Goal: Information Seeking & Learning: Learn about a topic

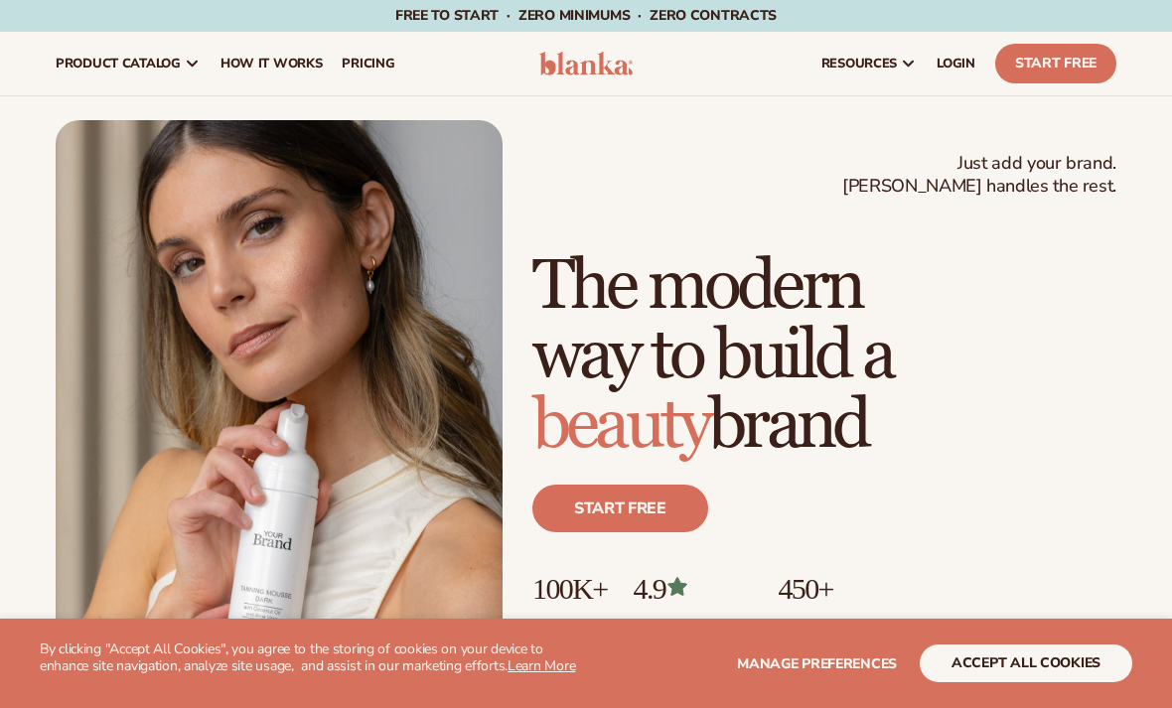
click at [1010, 699] on section "WE USE COOKIES By clicking "Accept All Cookies", you agree to the storing of co…" at bounding box center [586, 663] width 1172 height 89
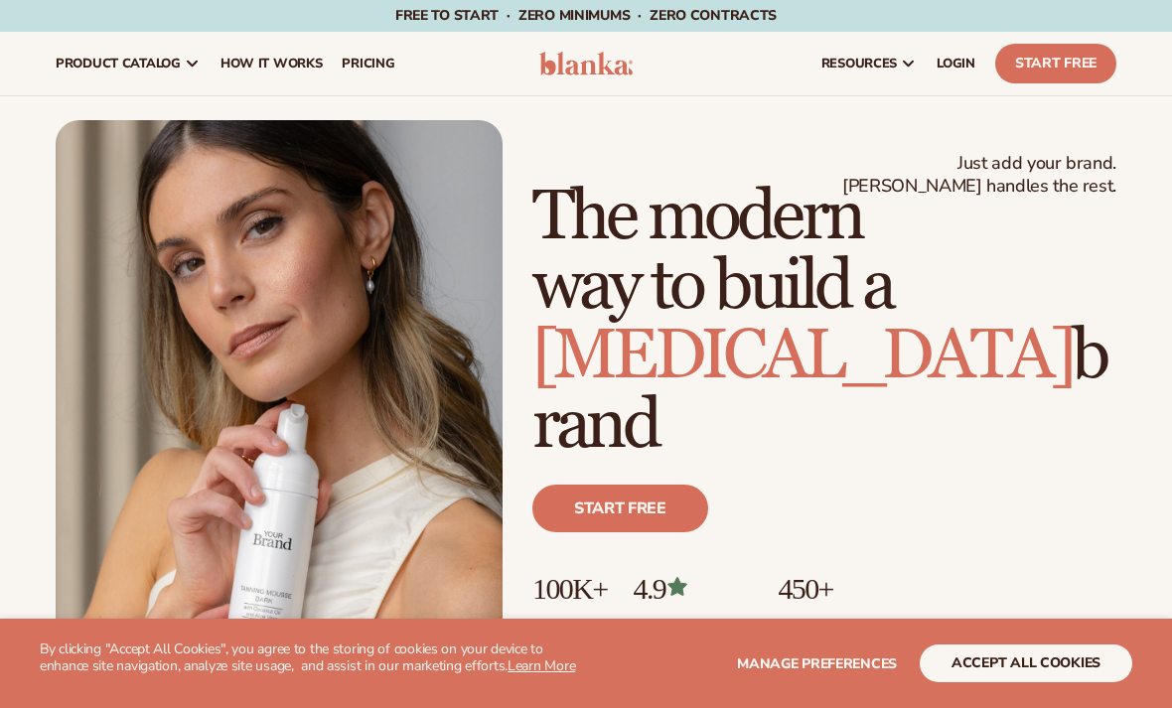
click at [991, 659] on button "accept all cookies" at bounding box center [1025, 663] width 212 height 38
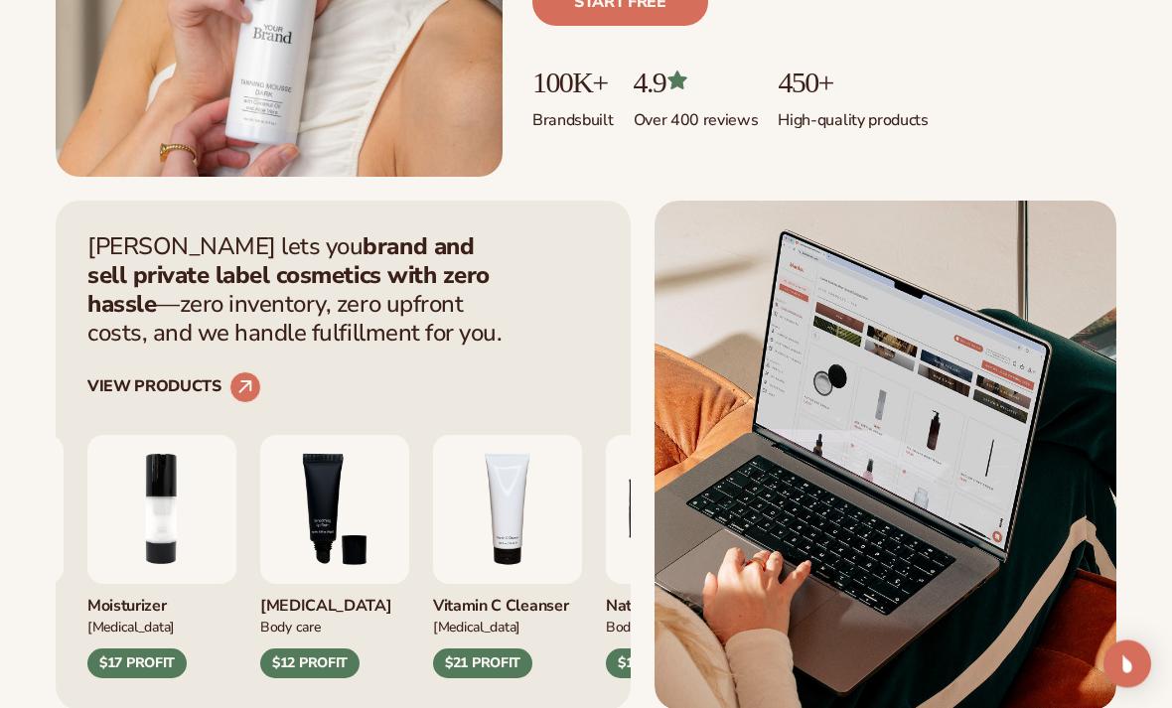
scroll to position [540, 0]
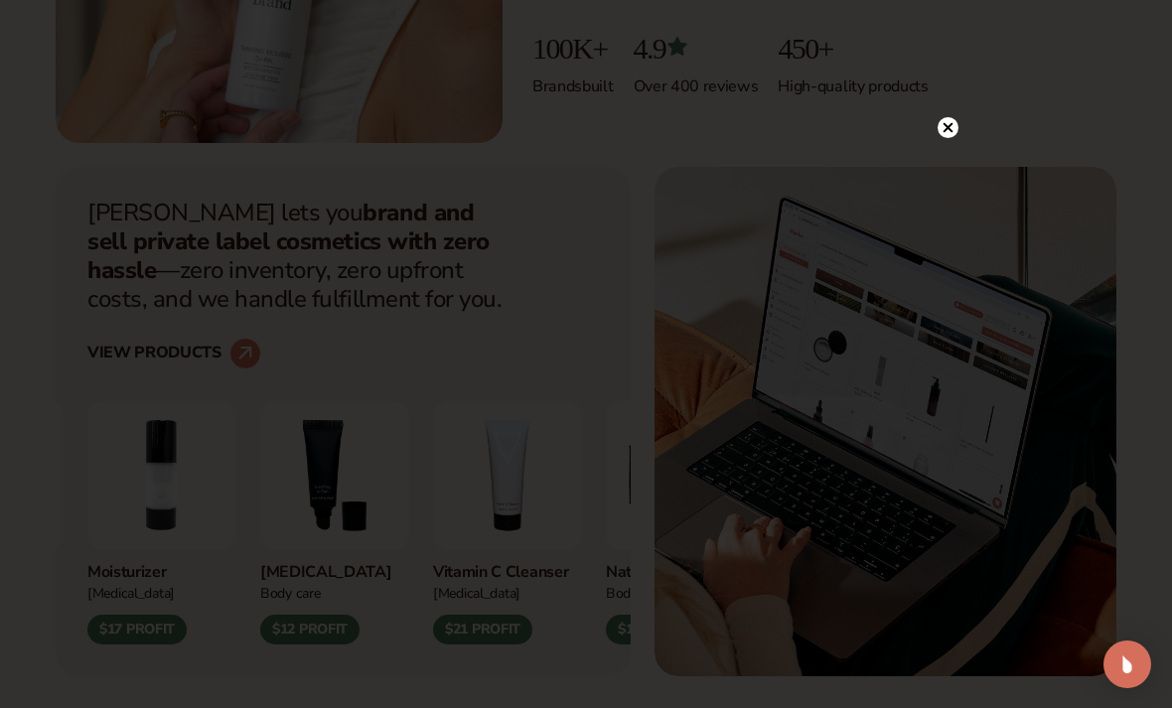
click at [955, 138] on circle at bounding box center [947, 127] width 21 height 21
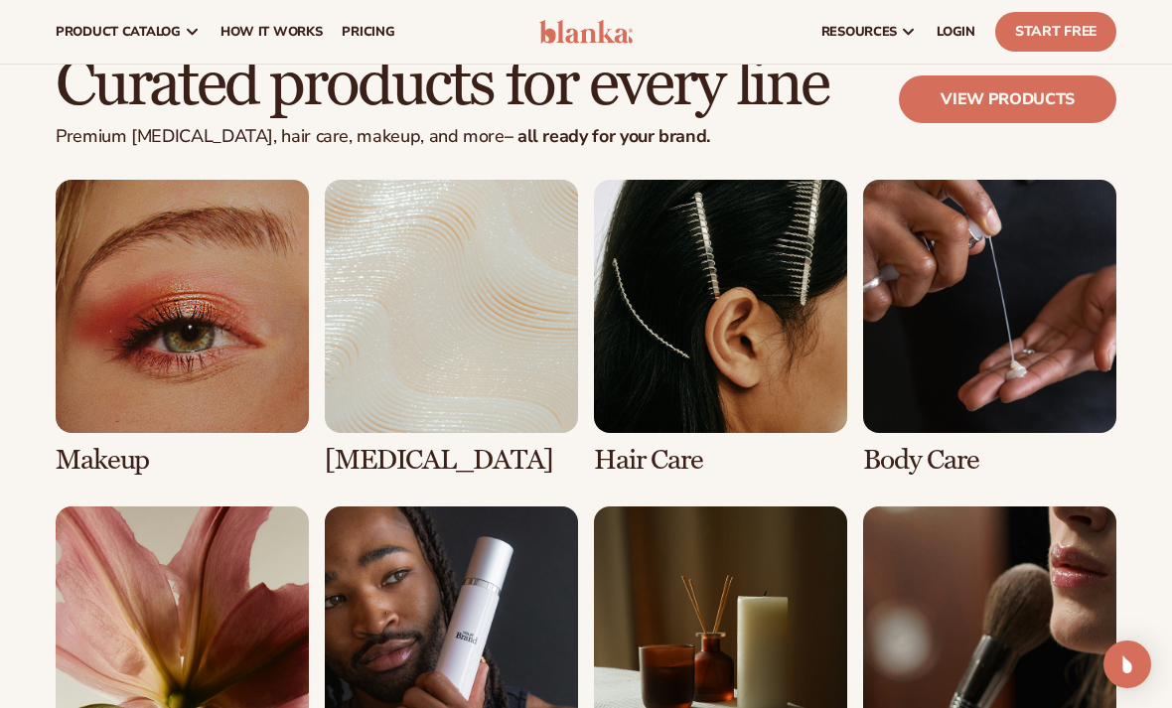
scroll to position [3416, 0]
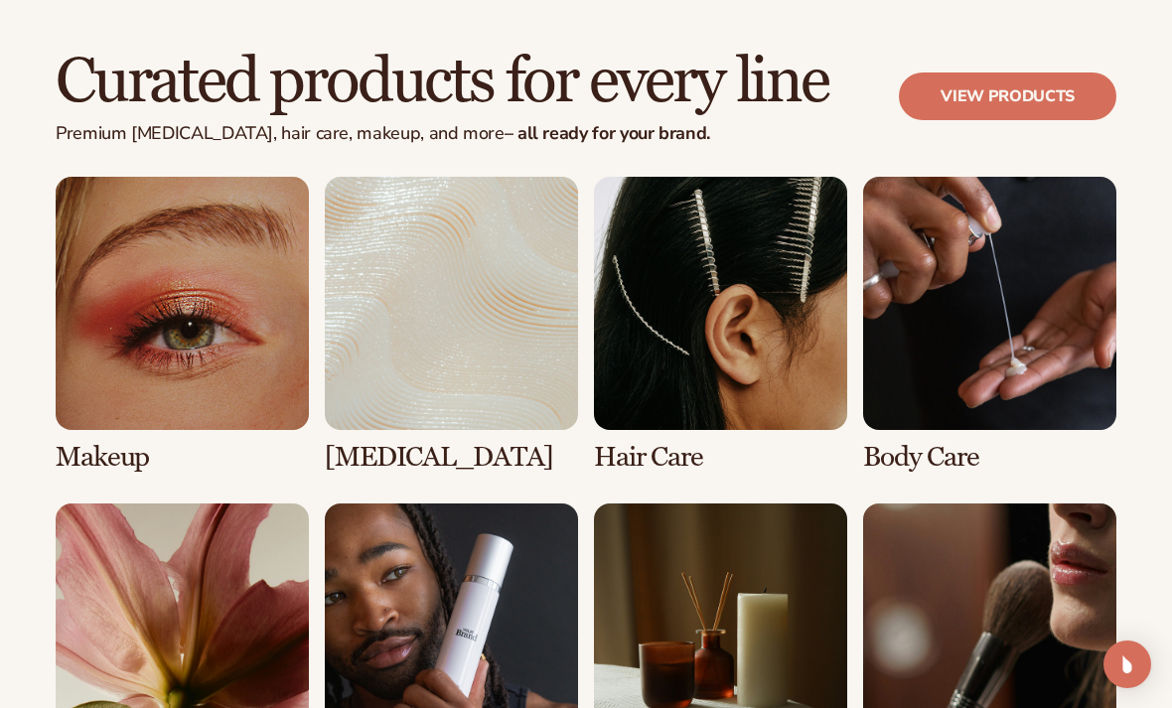
click at [201, 310] on link "1 / 8" at bounding box center [182, 325] width 253 height 296
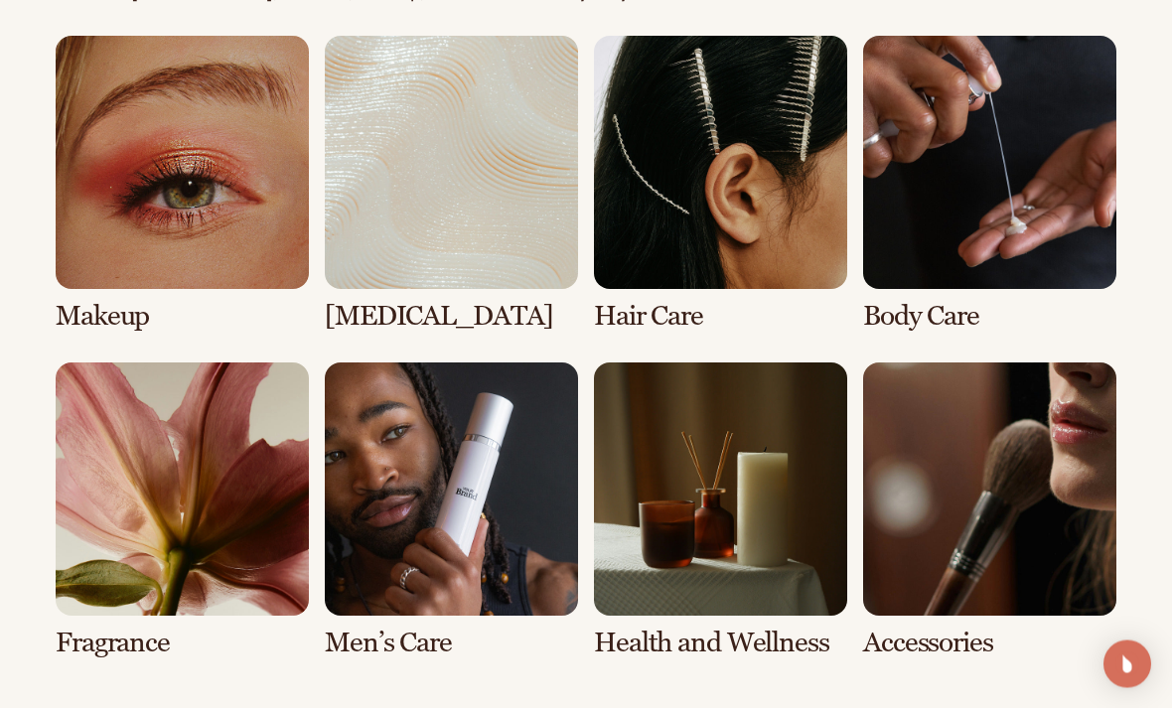
scroll to position [3557, 0]
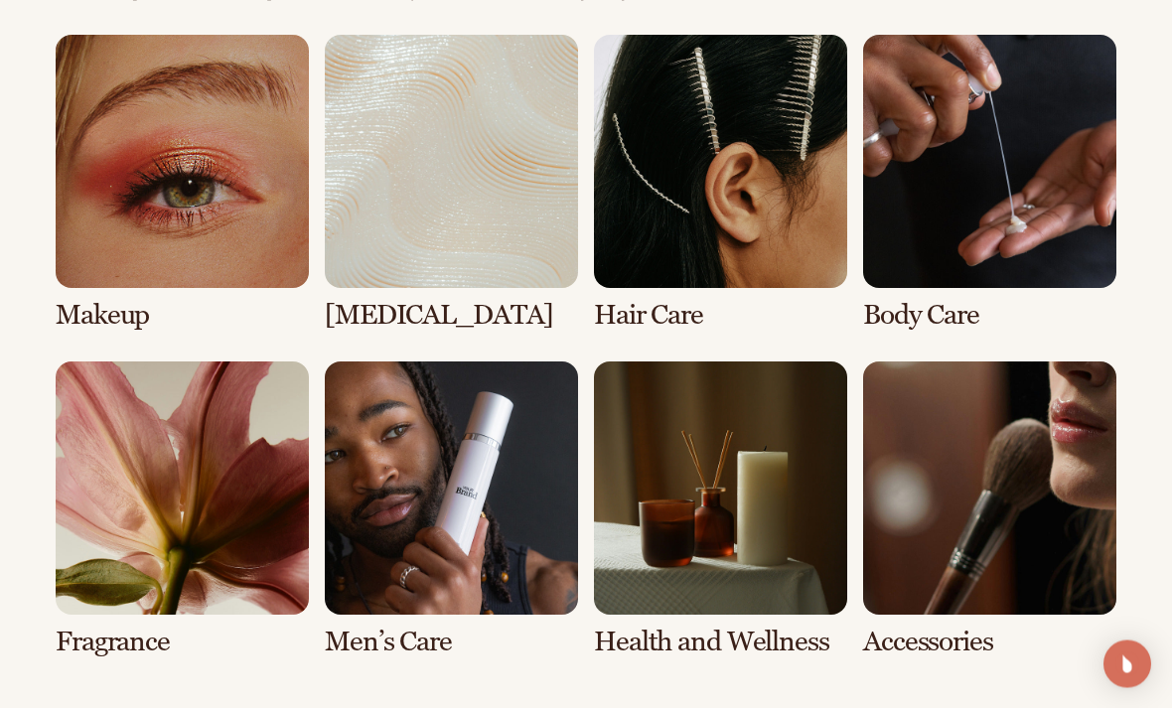
click at [122, 513] on link "5 / 8" at bounding box center [182, 510] width 253 height 296
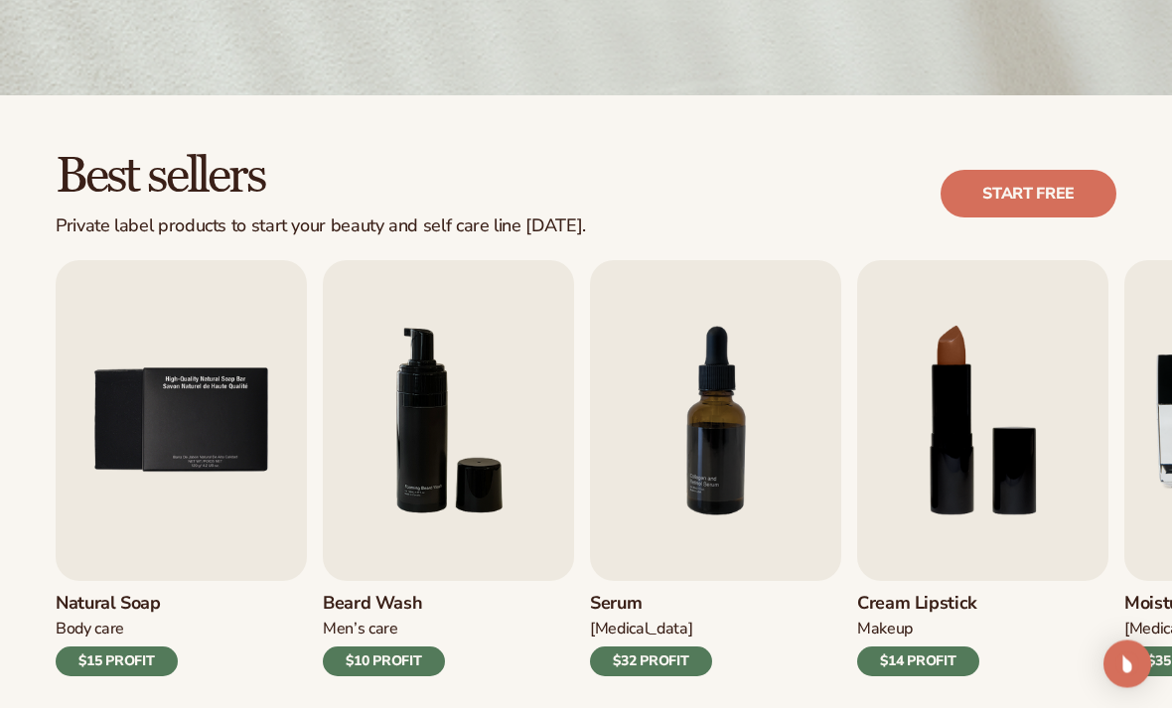
scroll to position [438, 0]
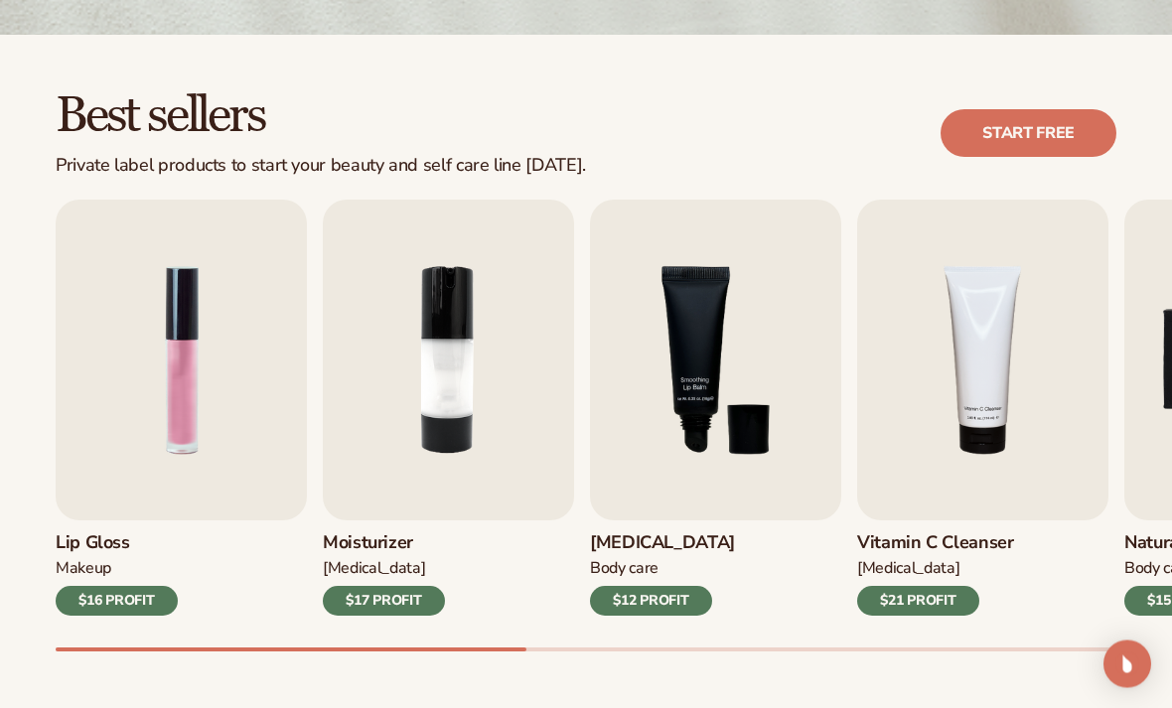
scroll to position [498, 0]
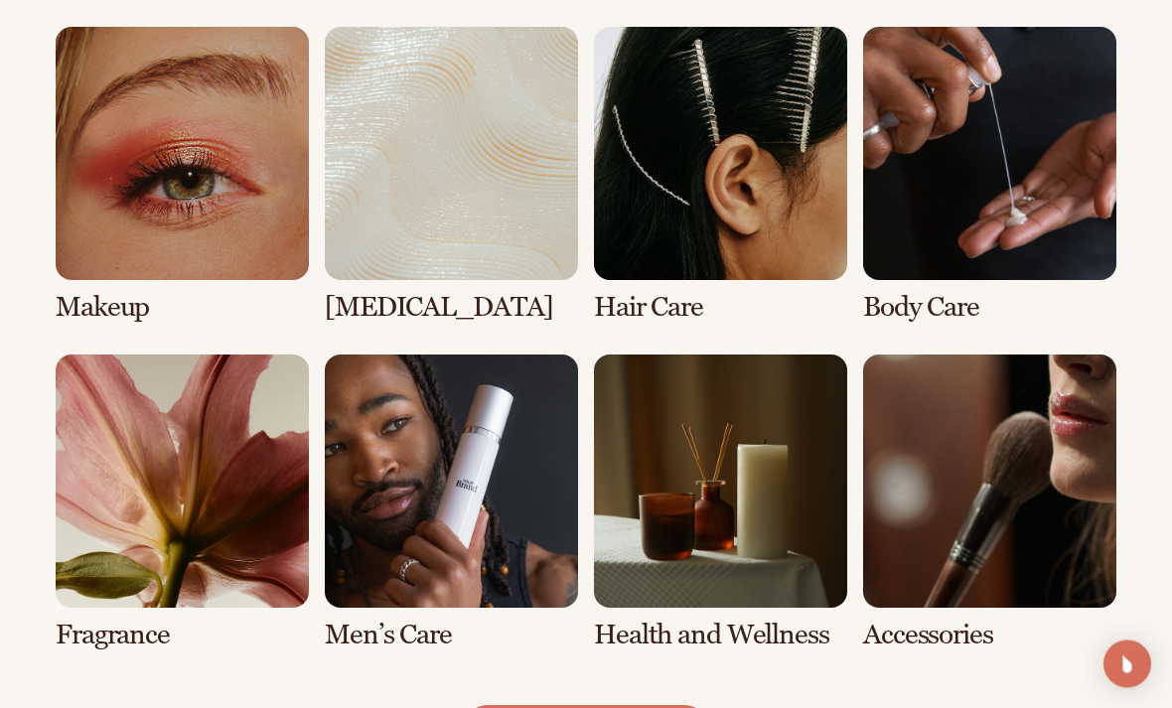
click at [159, 557] on link "5 / 8" at bounding box center [182, 503] width 253 height 296
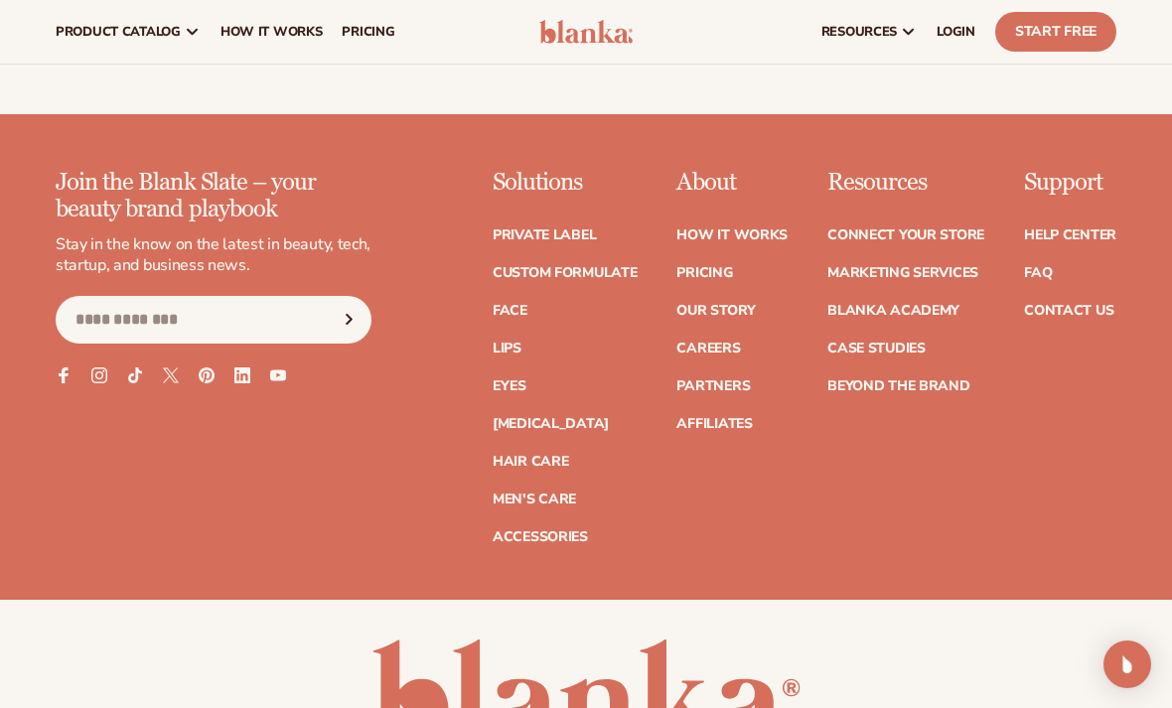
scroll to position [3800, 0]
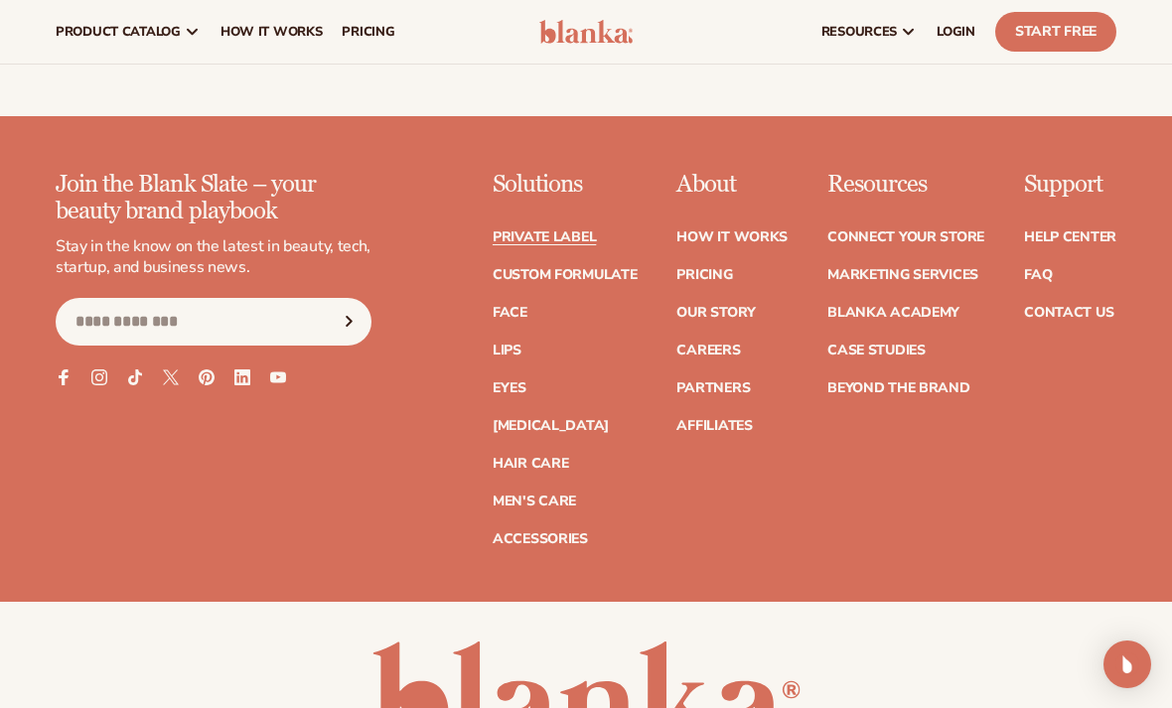
click at [533, 231] on link "Private label" at bounding box center [543, 237] width 103 height 14
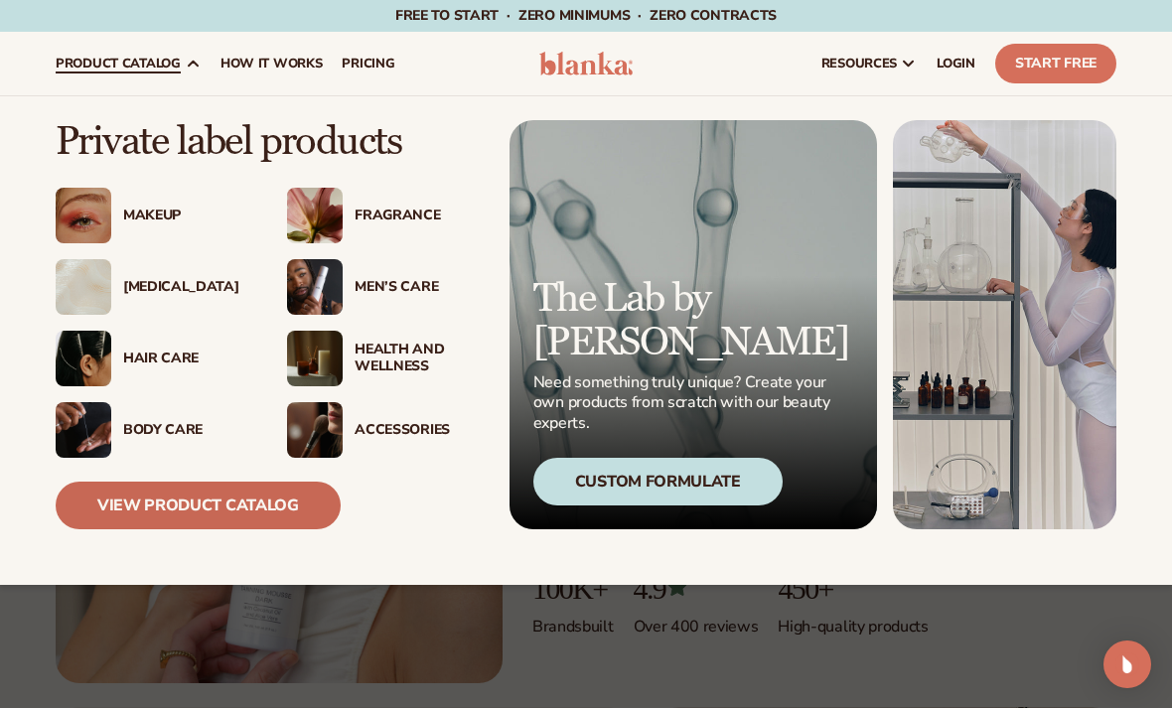
click at [150, 516] on link "View Product Catalog" at bounding box center [198, 506] width 285 height 48
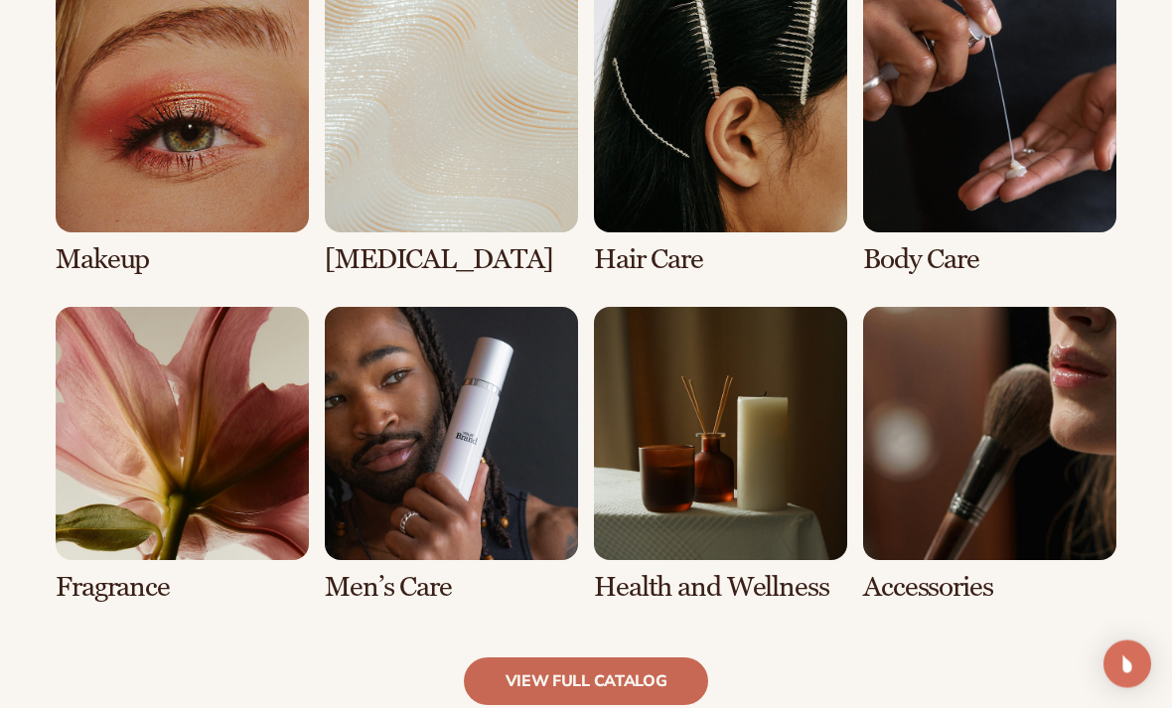
scroll to position [1500, 0]
click at [545, 679] on link "view full catalog" at bounding box center [586, 681] width 245 height 48
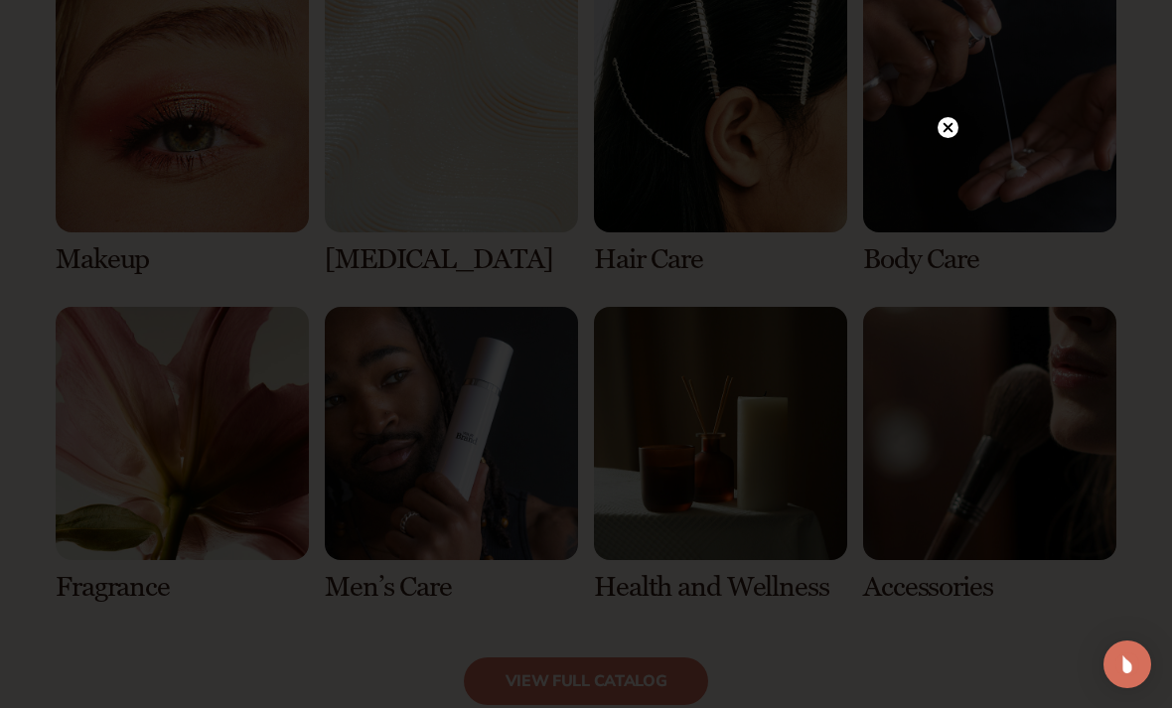
click at [88, 461] on div at bounding box center [586, 354] width 1172 height 708
click at [944, 138] on circle at bounding box center [947, 127] width 21 height 21
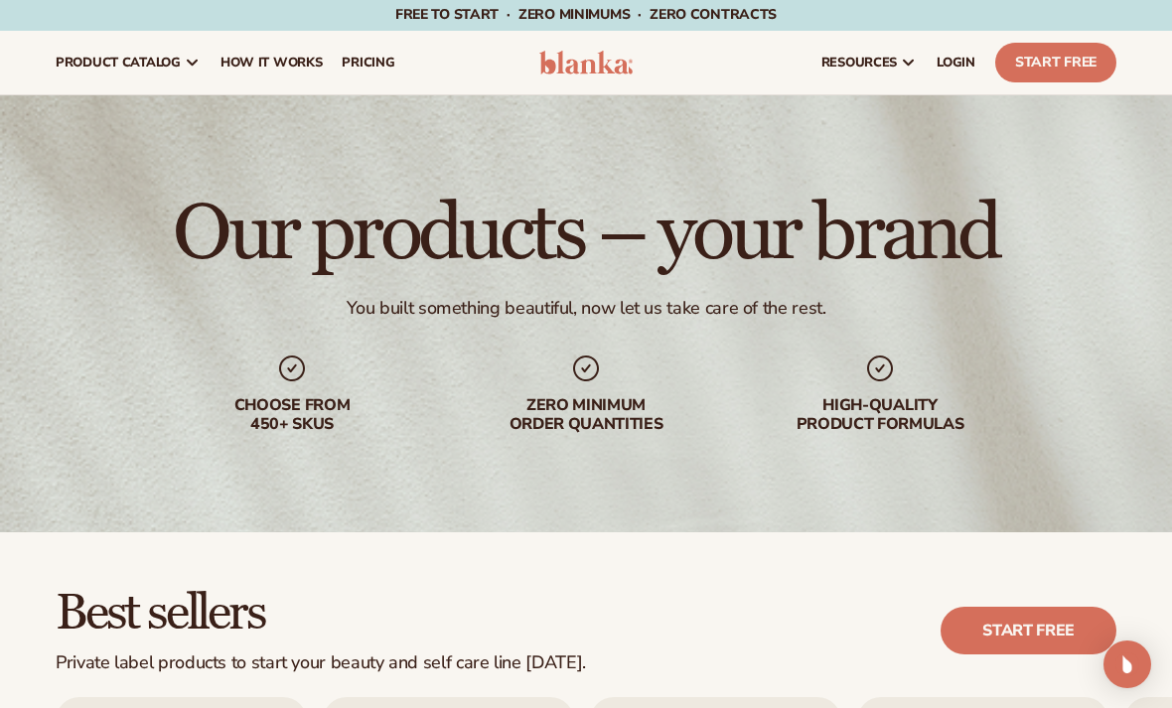
scroll to position [0, 0]
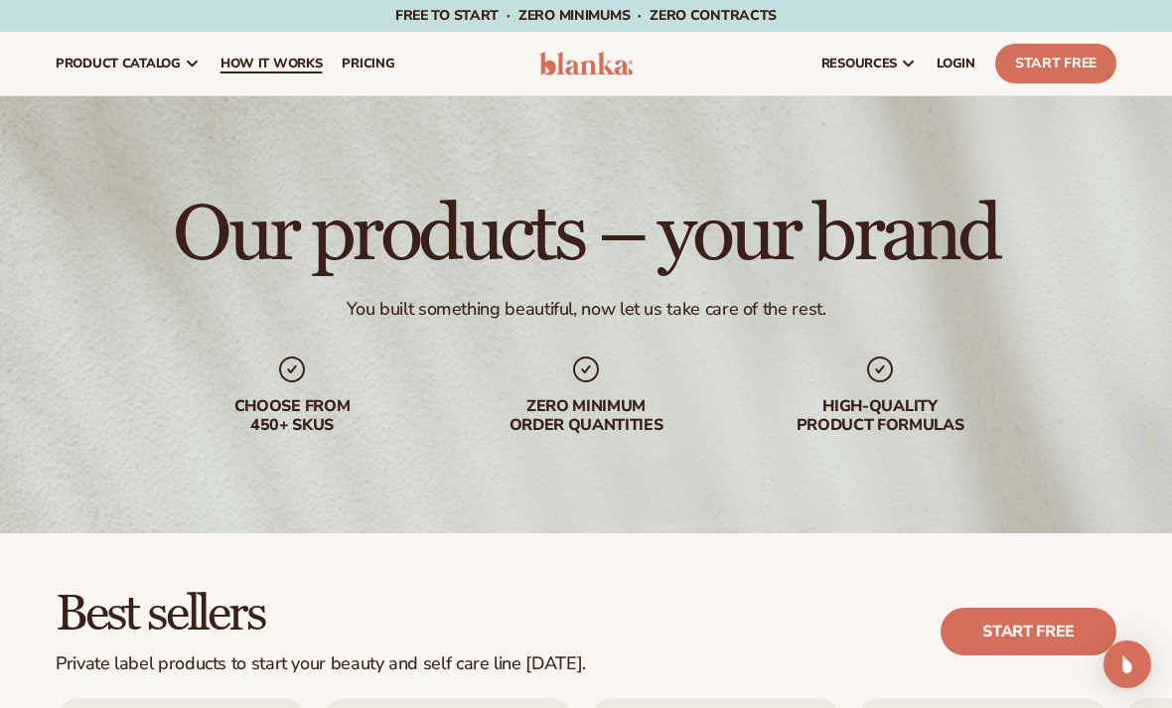
click at [228, 73] on link "How It Works" at bounding box center [271, 64] width 122 height 64
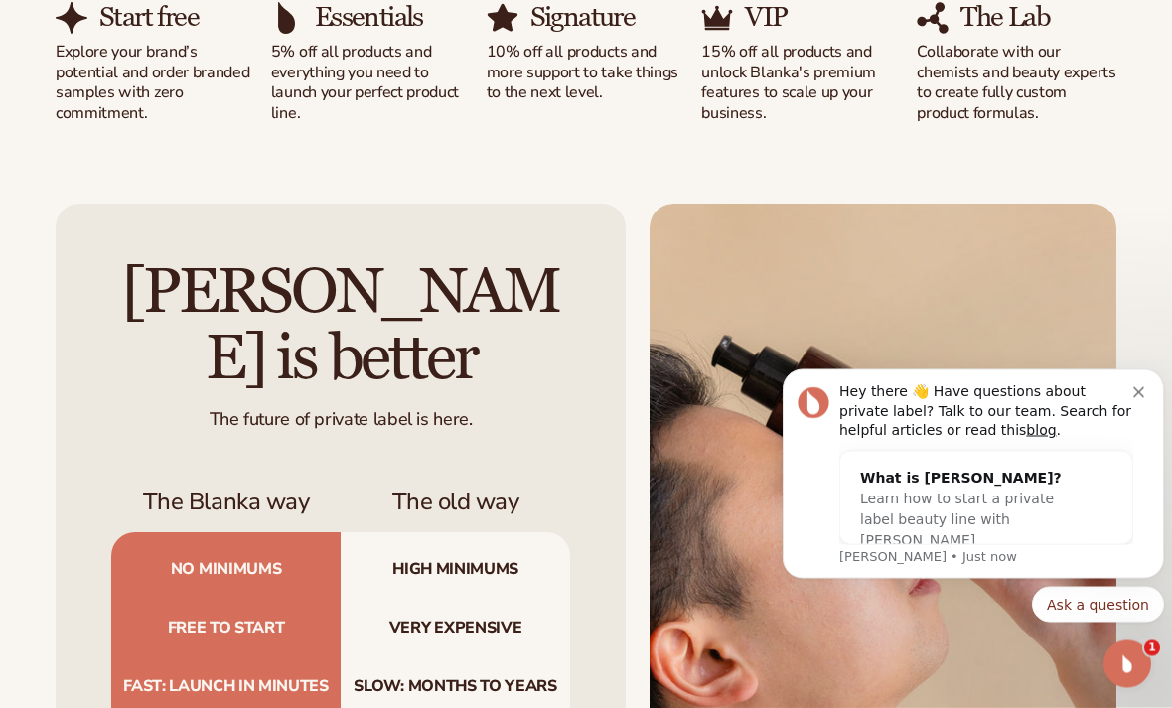
scroll to position [1536, 0]
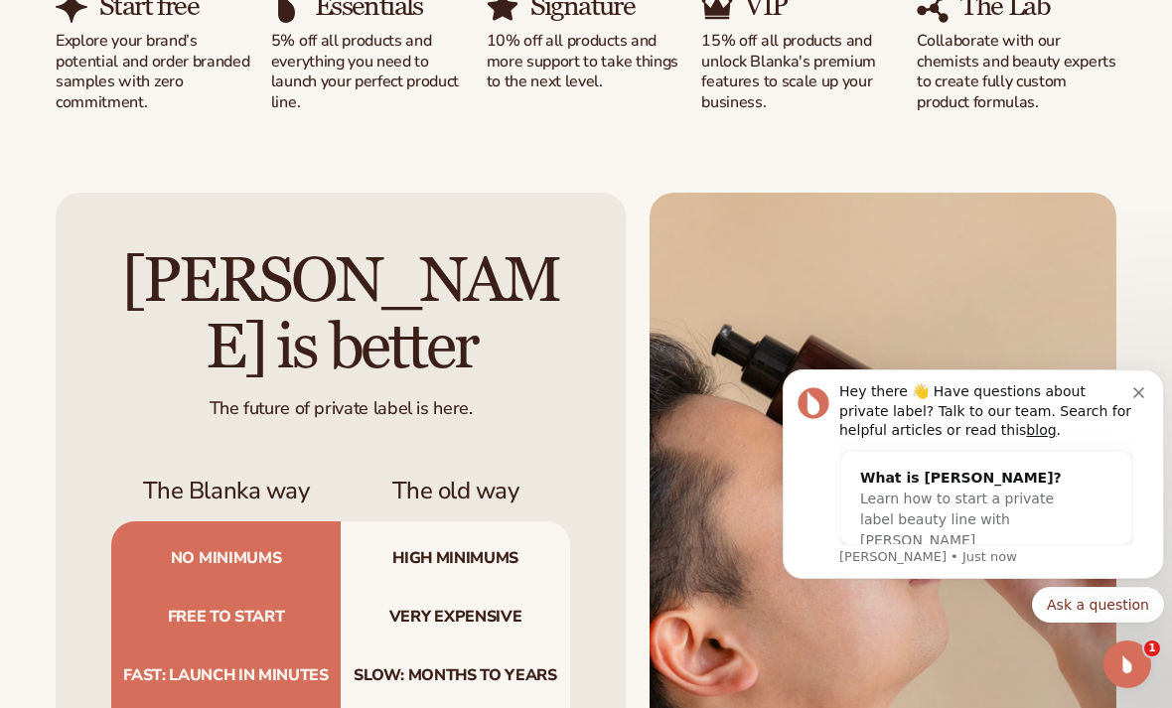
click at [1140, 391] on icon "Dismiss notification" at bounding box center [1138, 392] width 11 height 11
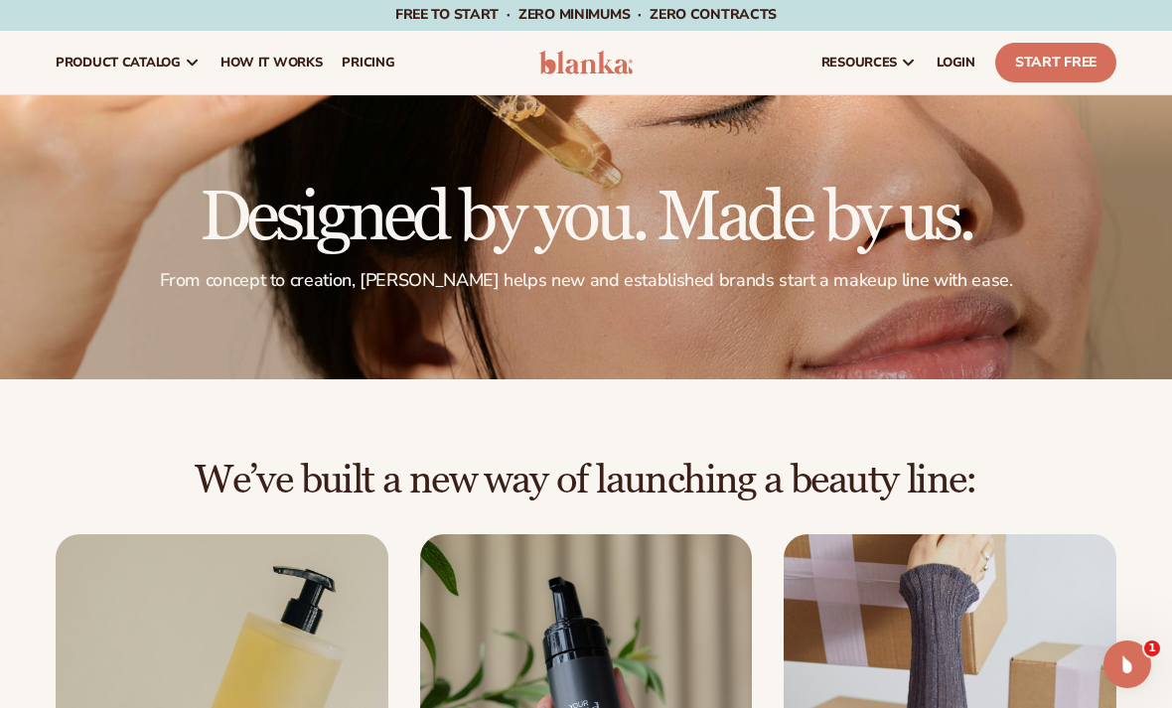
scroll to position [0, 0]
